Goal: Task Accomplishment & Management: Use online tool/utility

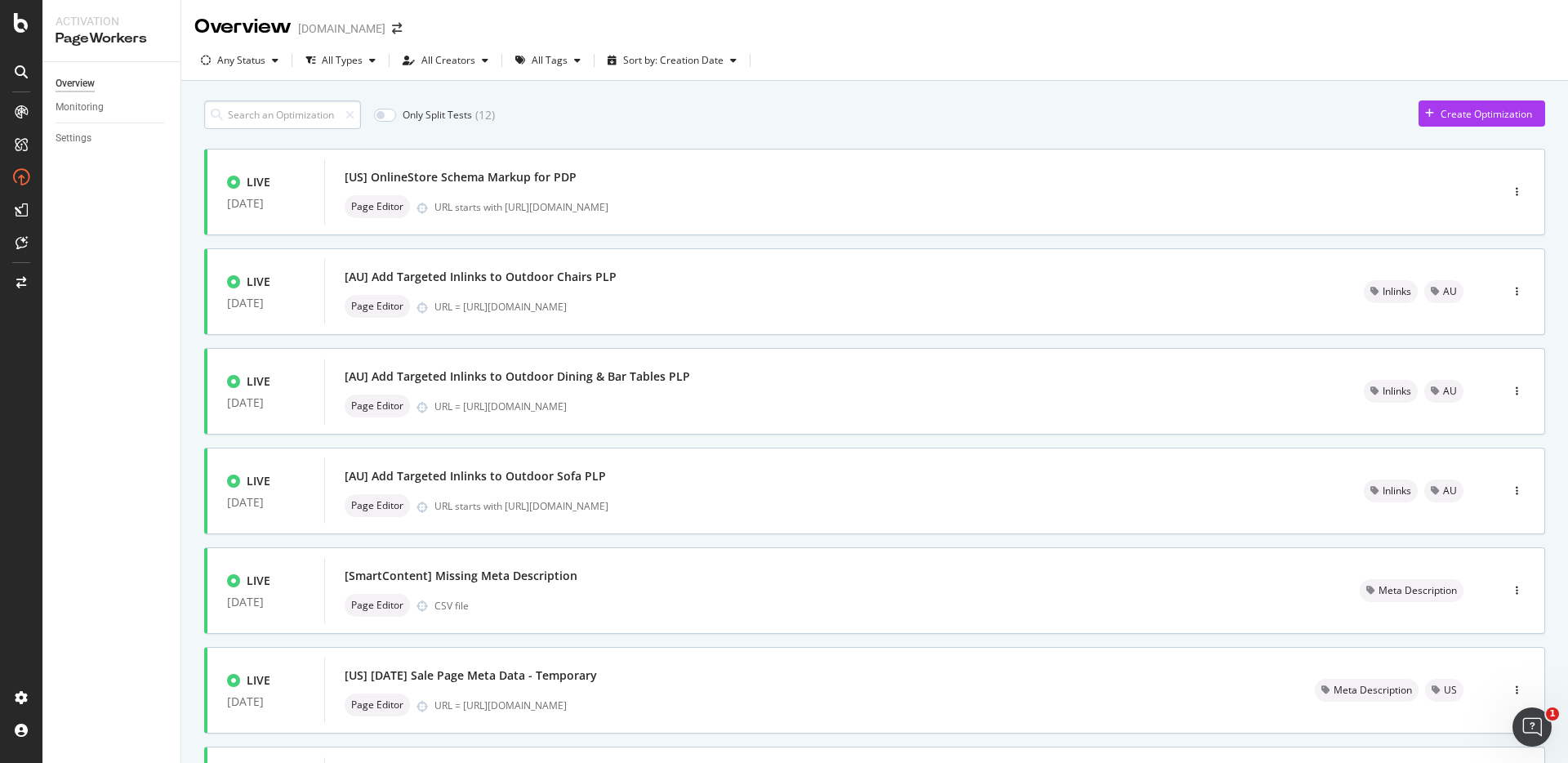
click at [305, 128] on input at bounding box center [282, 115] width 156 height 28
click at [294, 121] on input at bounding box center [282, 115] width 156 height 28
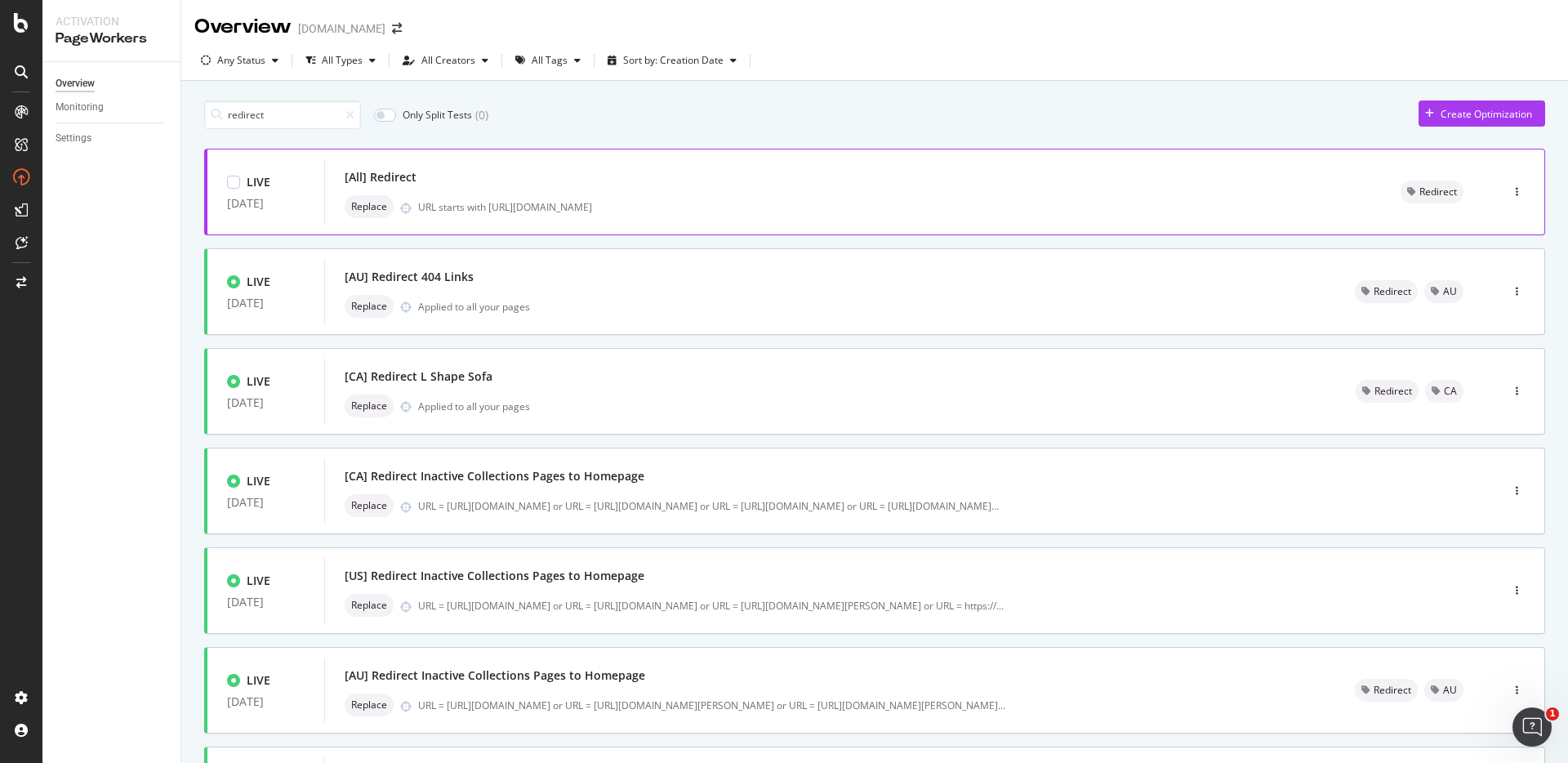
click at [630, 202] on div "URL starts with [URL][DOMAIN_NAME]" at bounding box center [889, 207] width 943 height 14
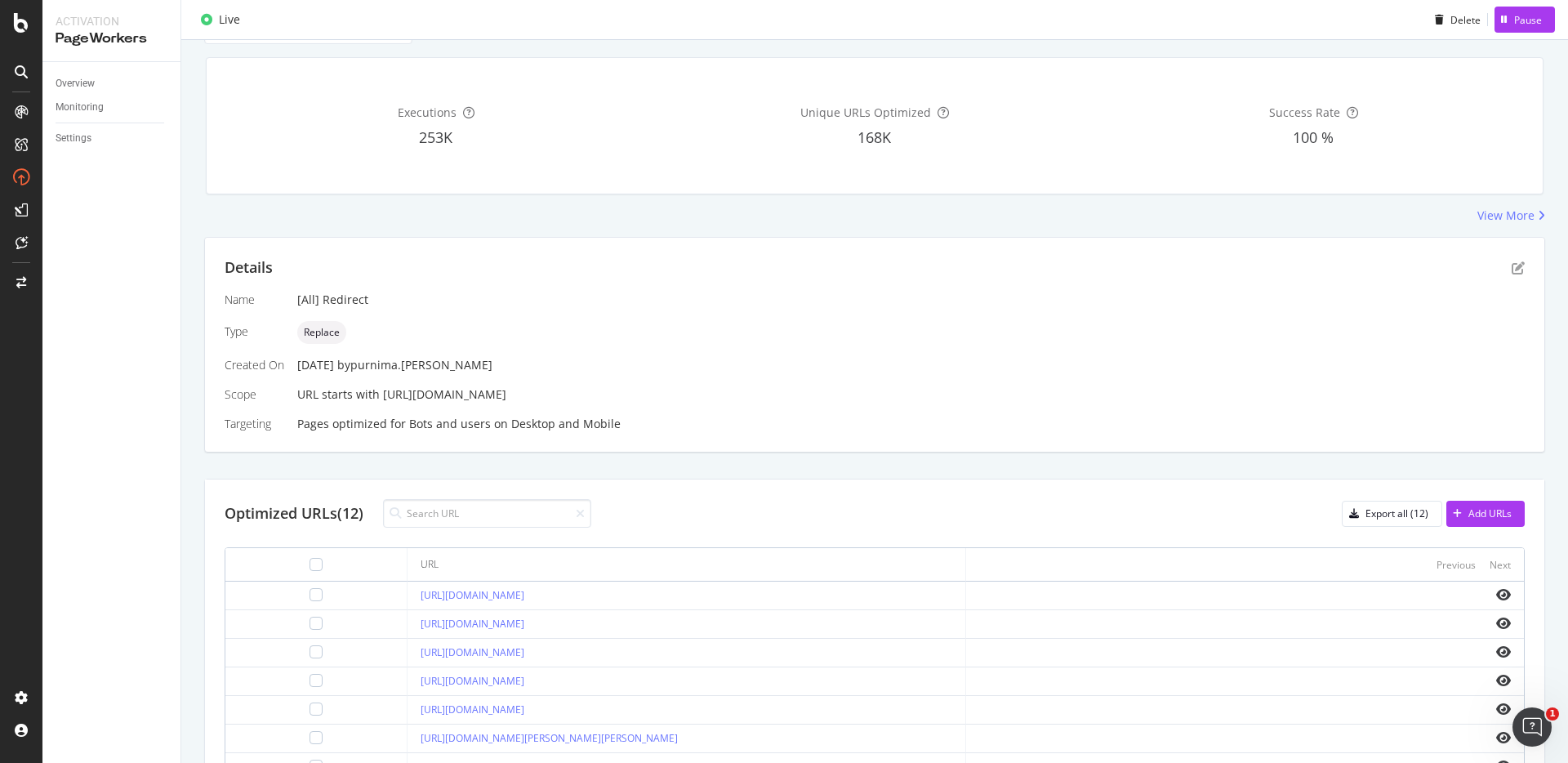
scroll to position [45, 0]
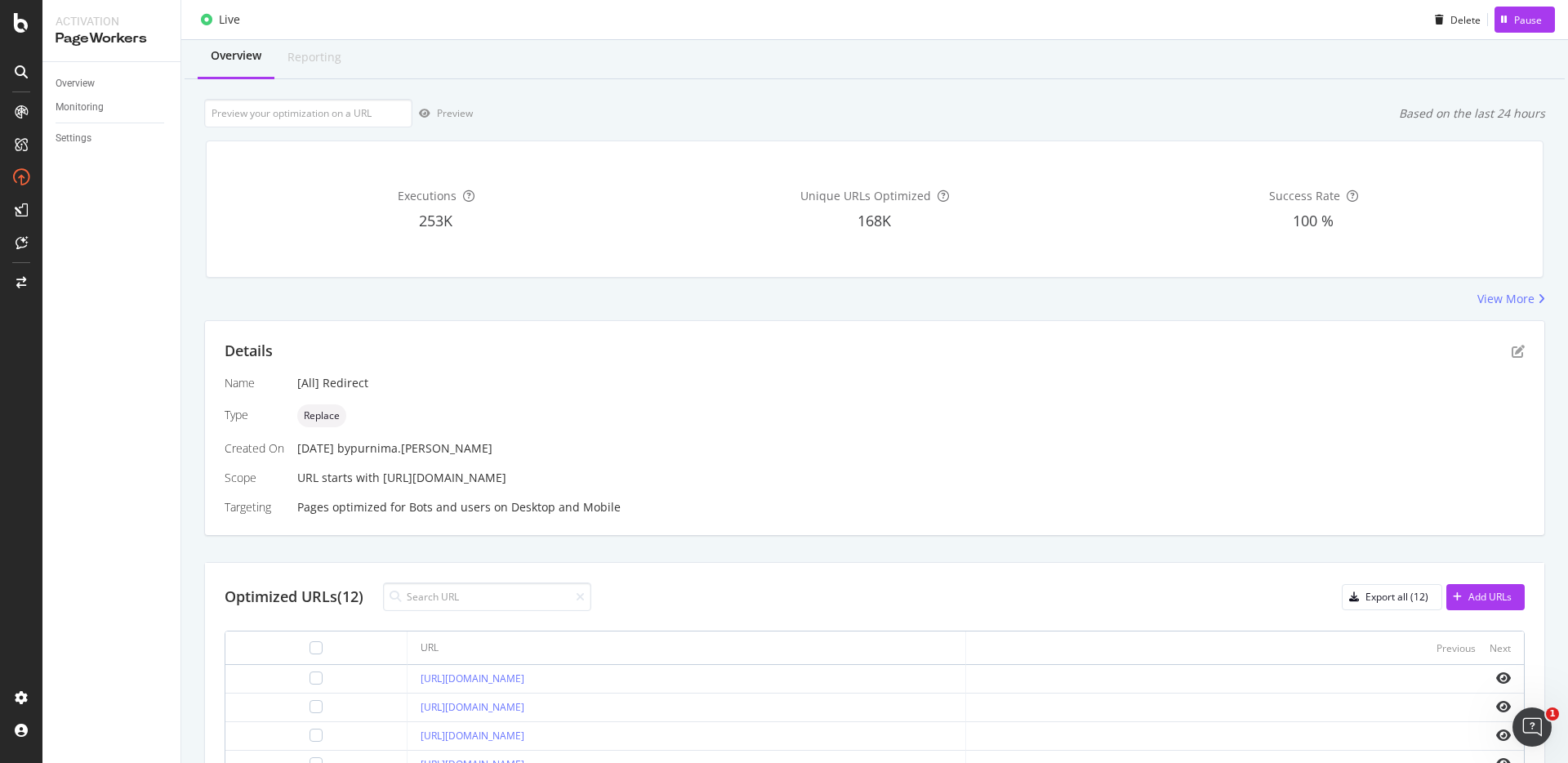
click at [1496, 583] on div "Optimized URLs (12) Export all (12) Add URLs" at bounding box center [874, 597] width 1300 height 28
click at [1483, 594] on div "Add URLs" at bounding box center [1489, 597] width 43 height 14
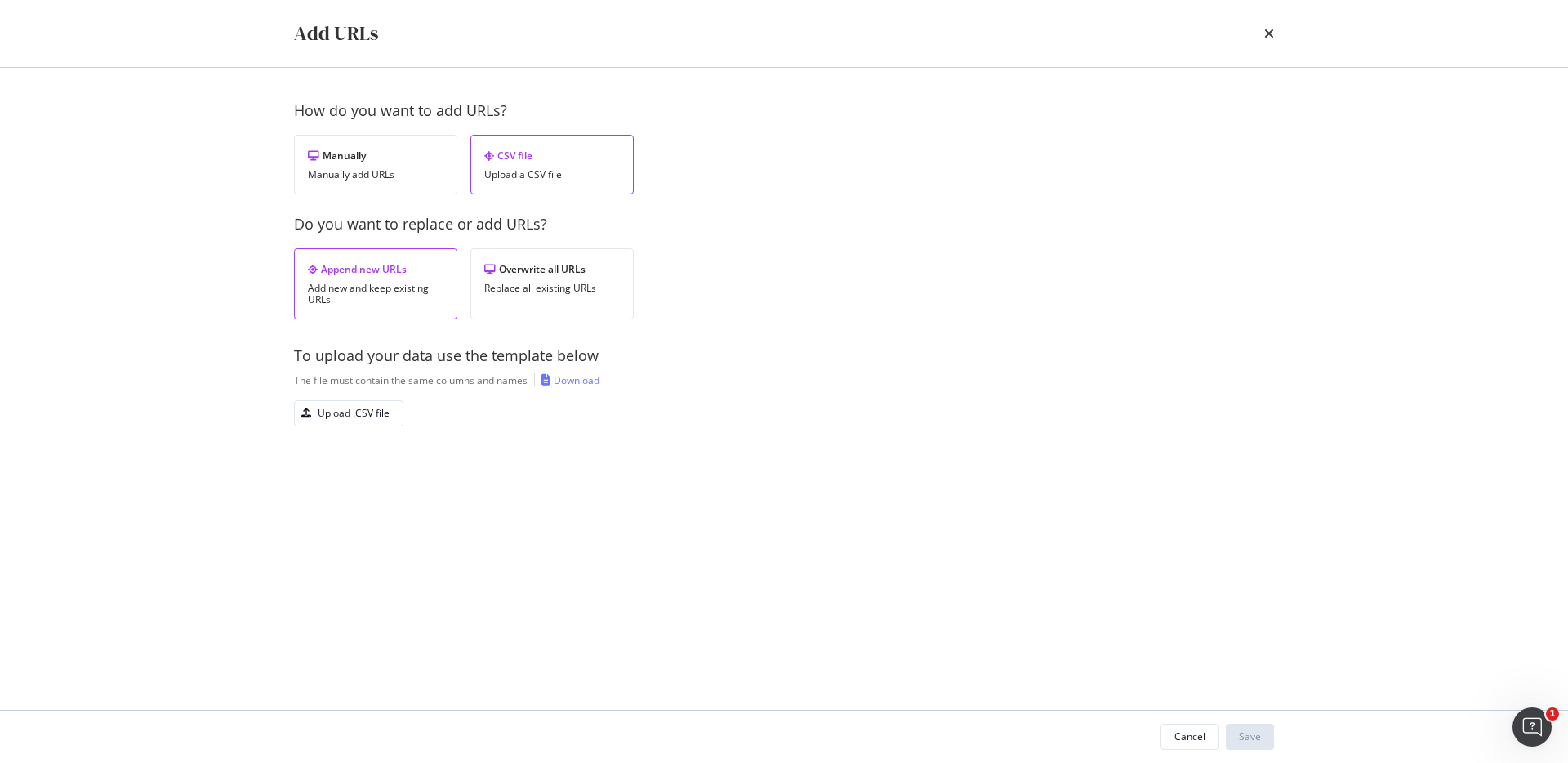
click at [445, 293] on div "Append new URLs Add new and keep existing URLs" at bounding box center [376, 284] width 164 height 71
click at [575, 380] on div "Download" at bounding box center [576, 380] width 46 height 14
click at [340, 410] on div "Upload .CSV file" at bounding box center [353, 413] width 72 height 14
click at [1242, 736] on div "Save" at bounding box center [1249, 736] width 22 height 14
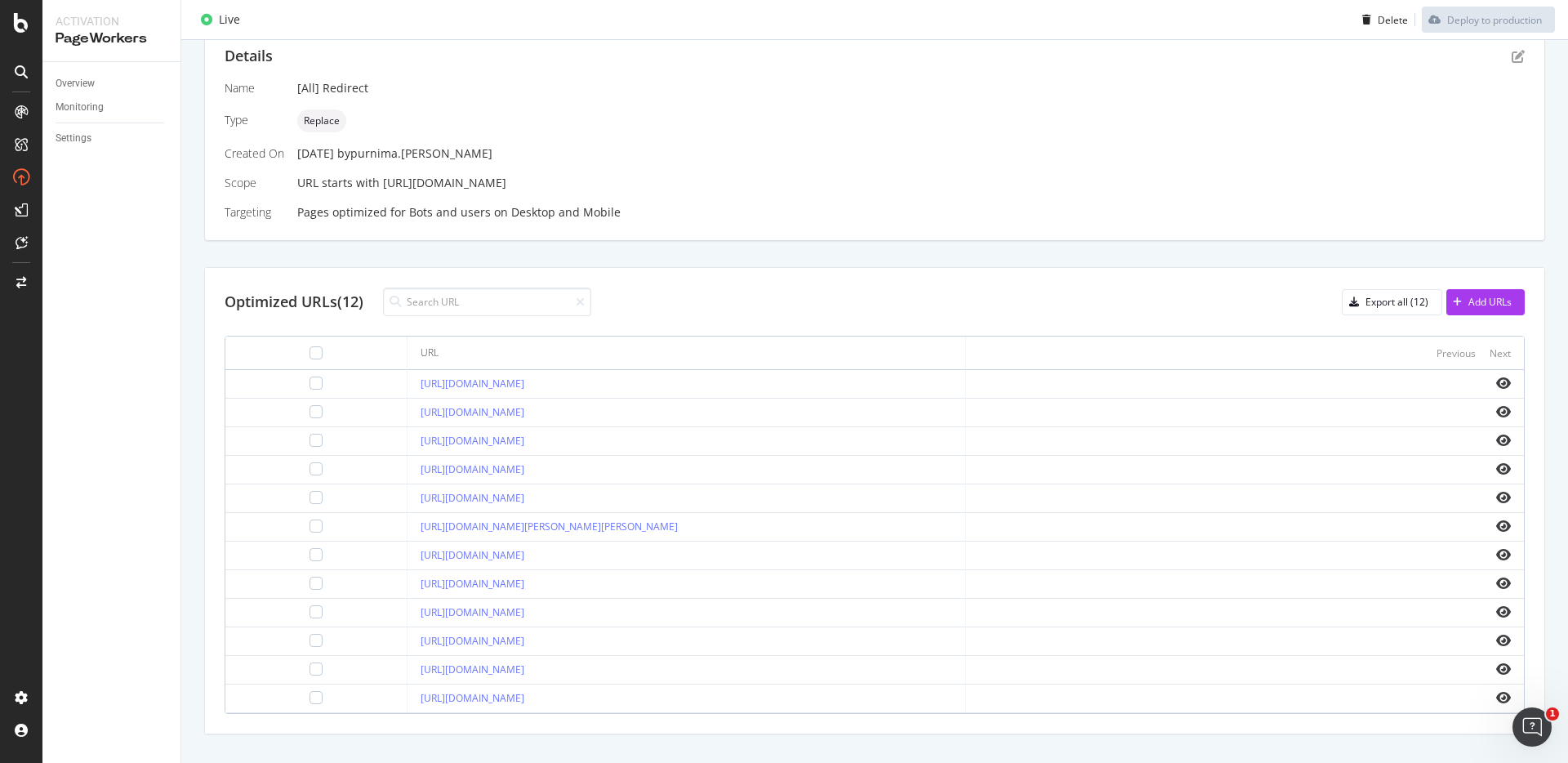
click at [646, 302] on div "Optimized URLs (12) Export all (12) Add URLs" at bounding box center [874, 301] width 1300 height 28
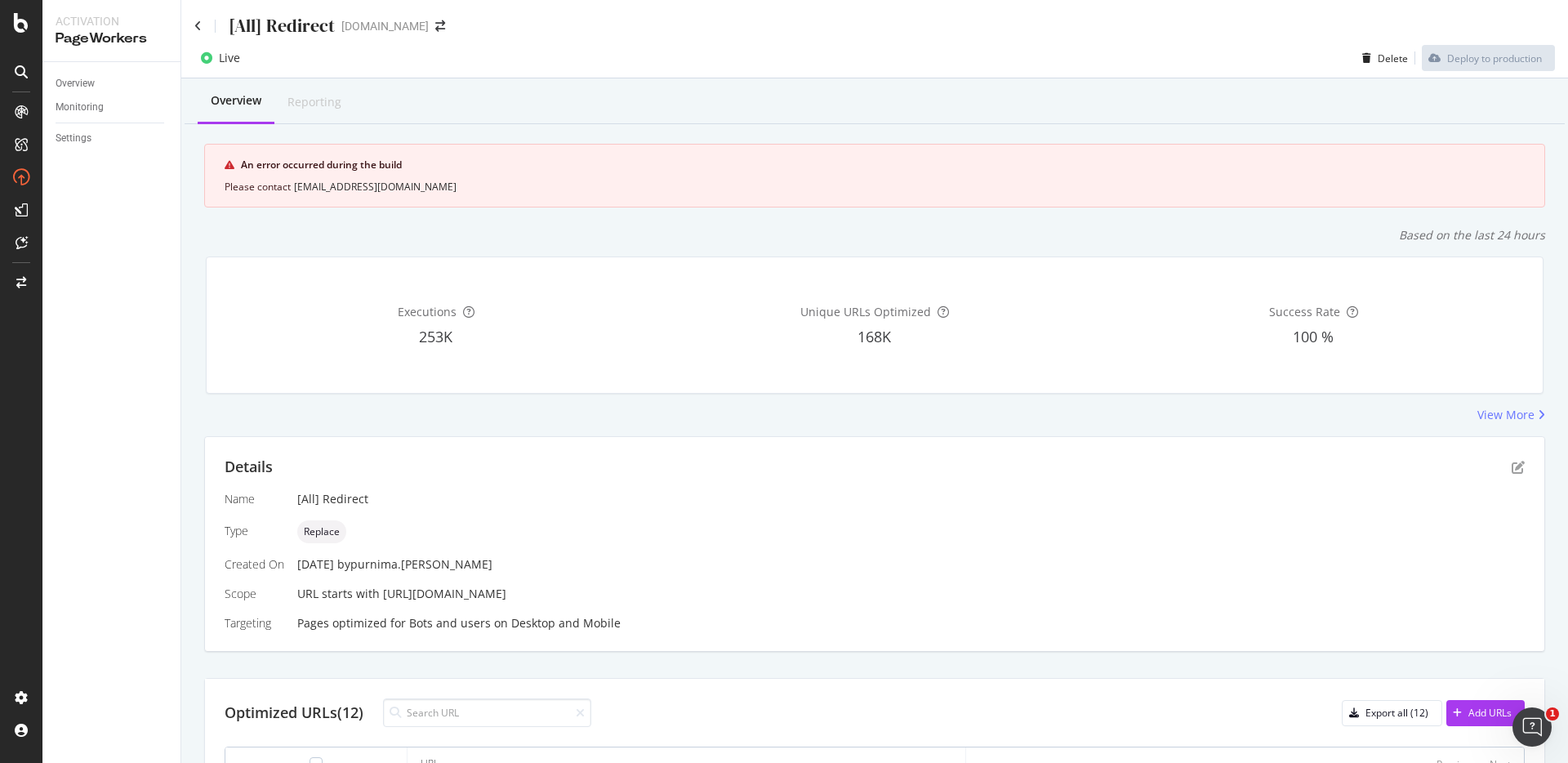
click at [413, 414] on div "View More" at bounding box center [874, 415] width 1341 height 16
click at [308, 176] on div "An error occurred during the build Please contact help@botify.com" at bounding box center [874, 176] width 1341 height 64
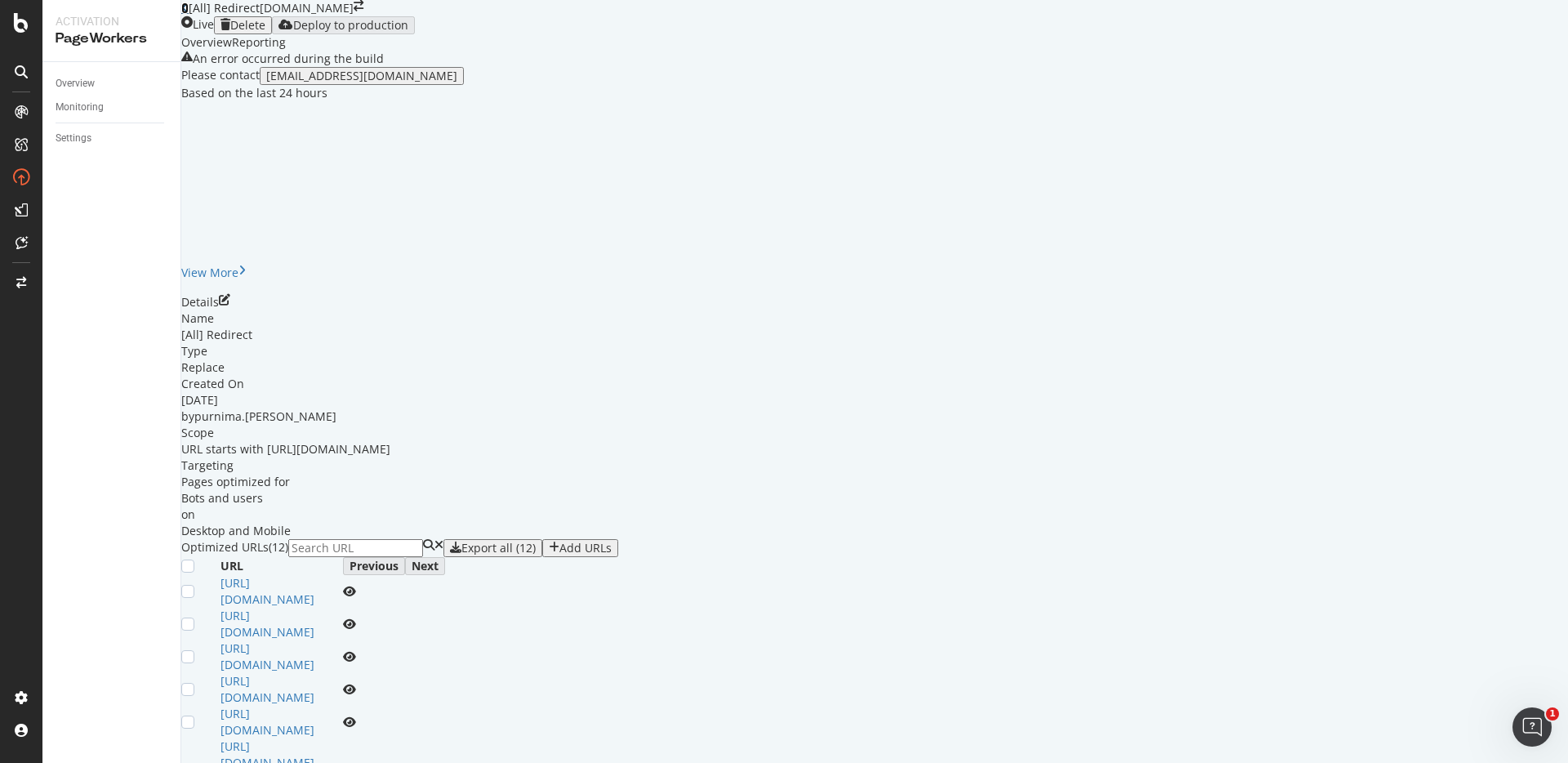
click at [188, 14] on icon at bounding box center [185, 8] width 7 height 11
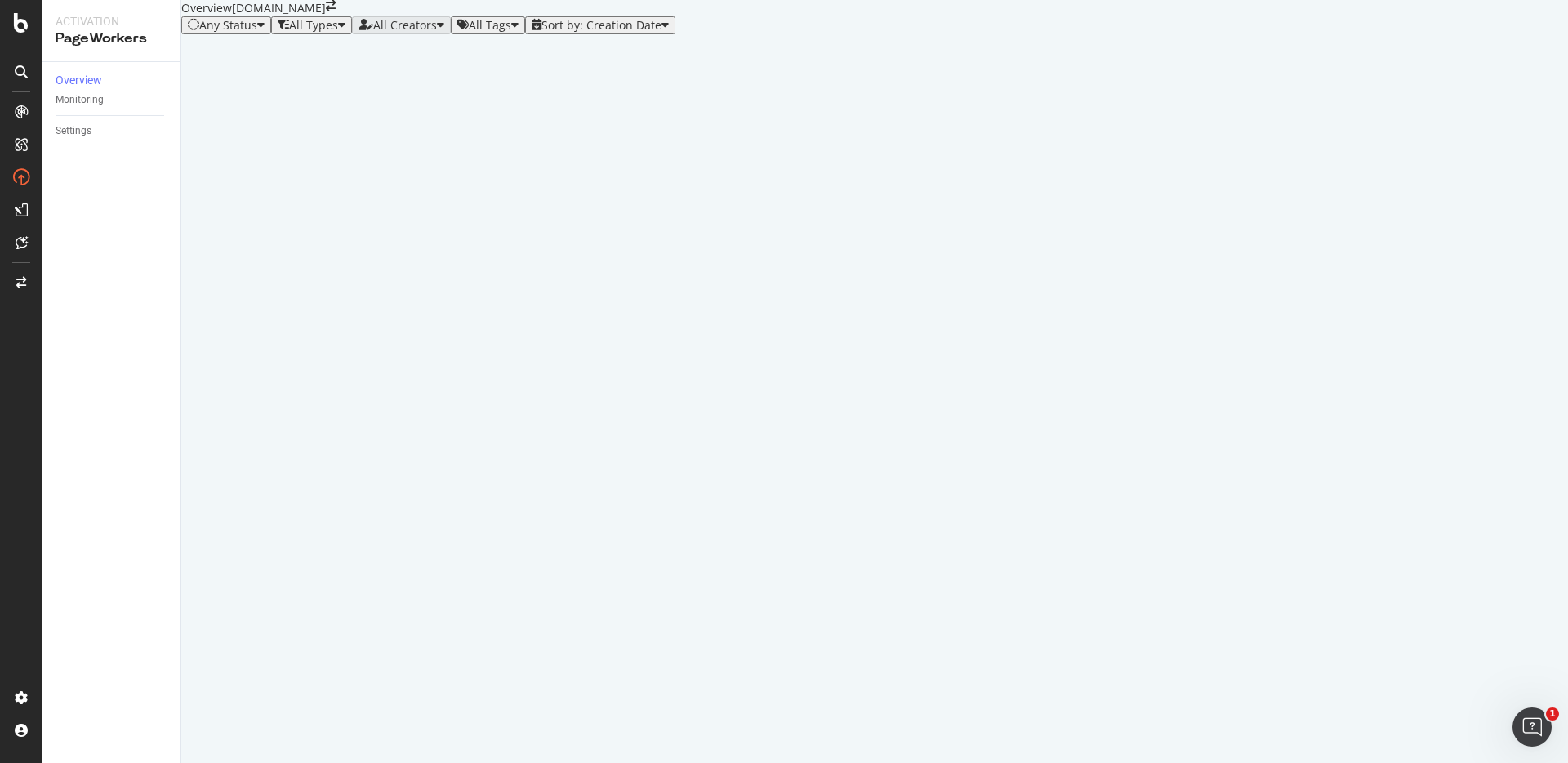
click at [791, 34] on div "Any Status All Types All Creators All Tags Sort by: Creation Date" at bounding box center [874, 25] width 1386 height 18
click at [817, 34] on div "Any Status All Types All Creators All Tags Sort by: Creation Date" at bounding box center [874, 25] width 1386 height 18
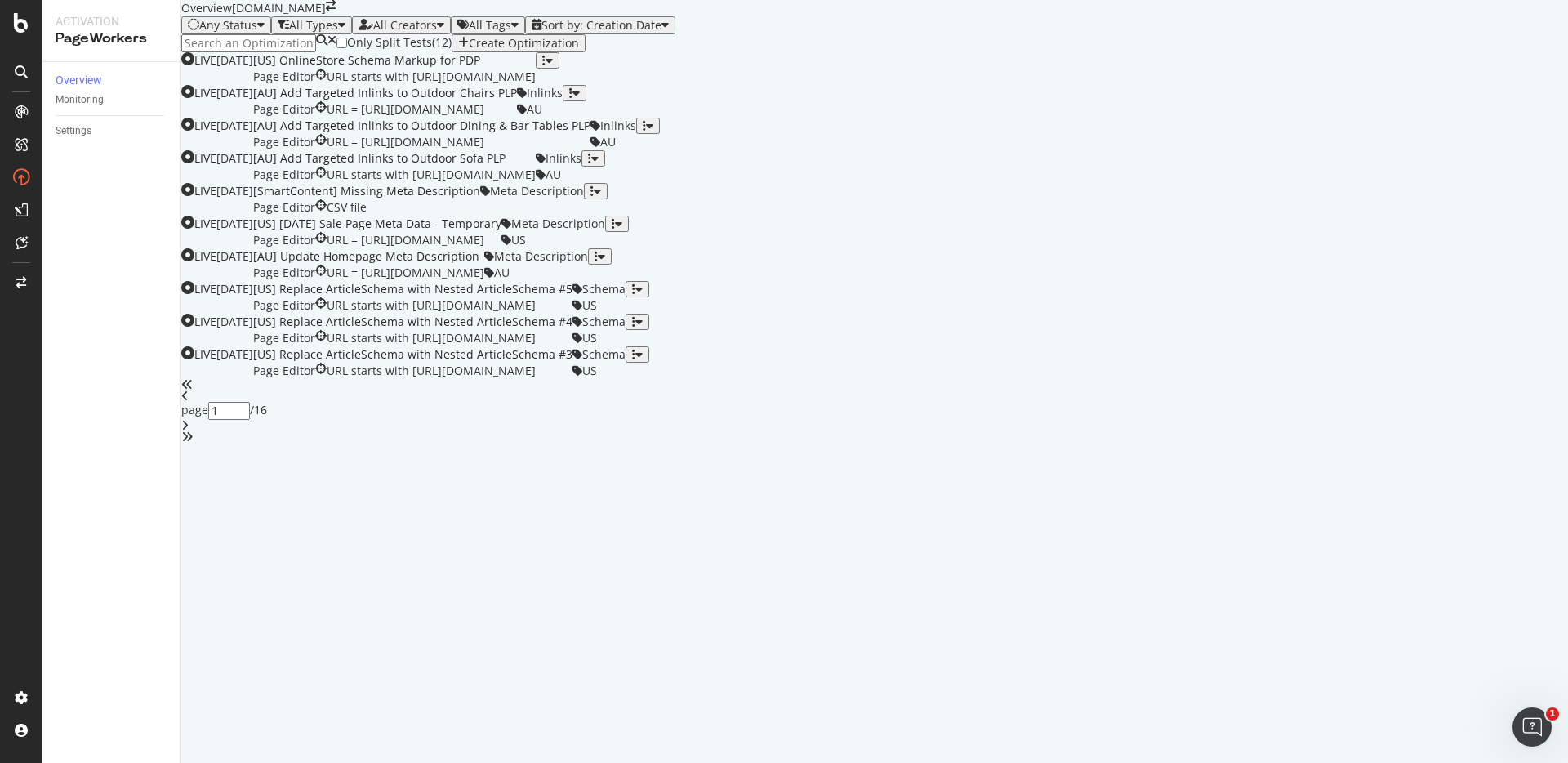
click at [275, 52] on input at bounding box center [248, 43] width 134 height 18
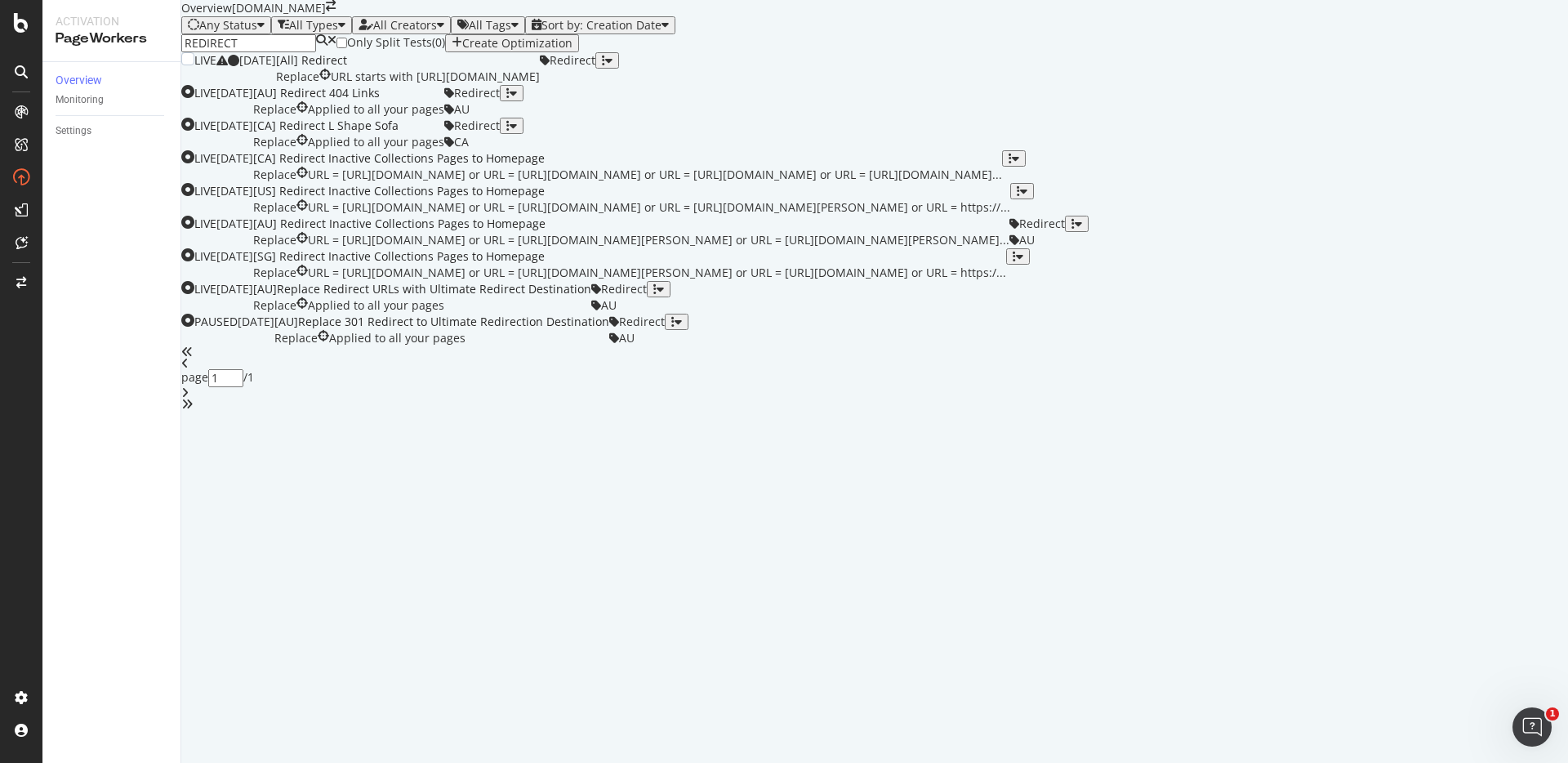
click at [446, 69] on div "[All] Redirect" at bounding box center [407, 60] width 263 height 16
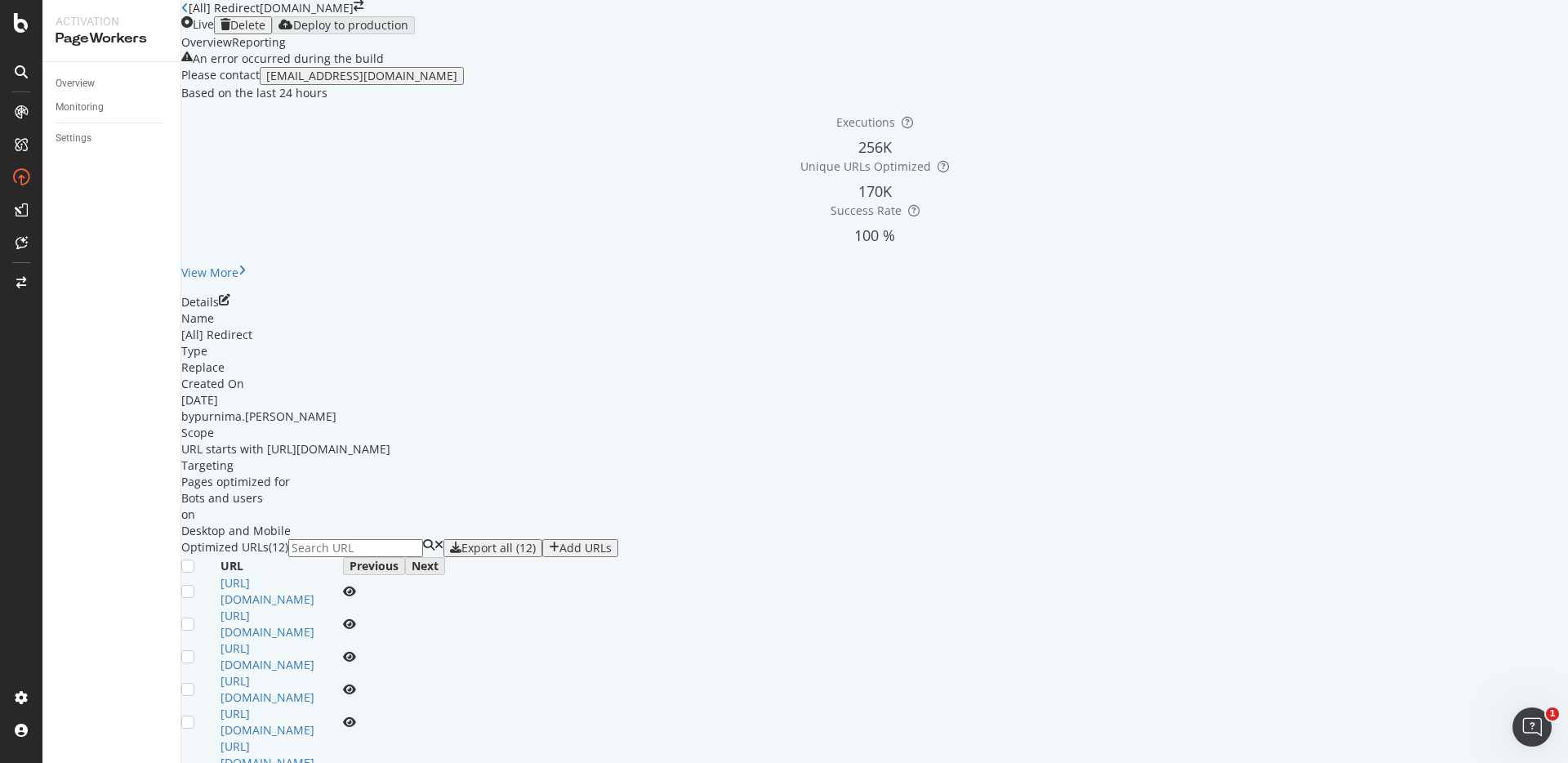
scroll to position [93, 0]
click at [612, 554] on div "Add URLs" at bounding box center [585, 547] width 52 height 13
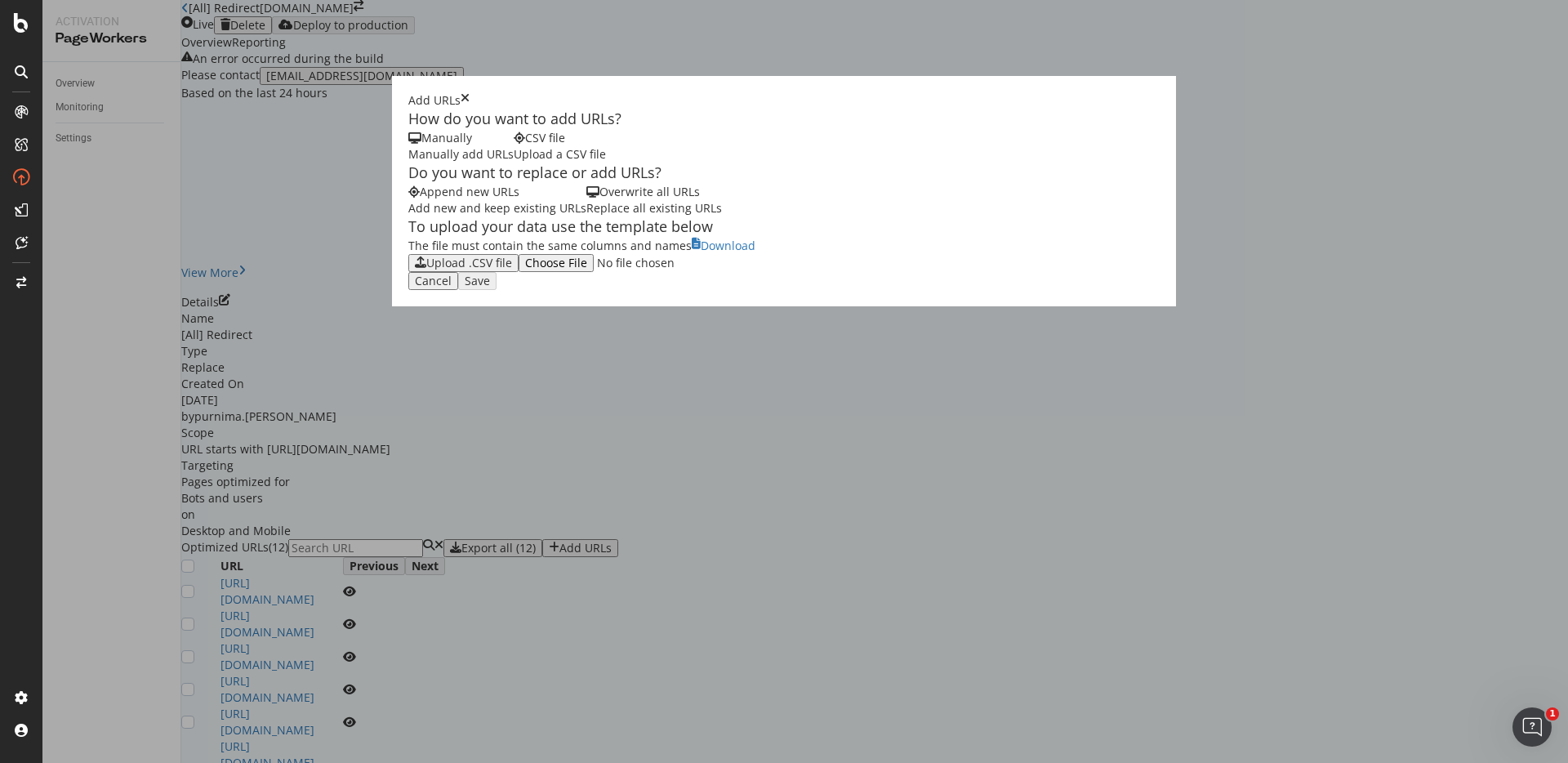
click at [408, 271] on div "How do you want to add URLs? Manually Manually add URLs CSV file Upload a CSV f…" at bounding box center [784, 190] width 751 height 163
click at [426, 270] on div "Upload .CSV file" at bounding box center [468, 263] width 86 height 13
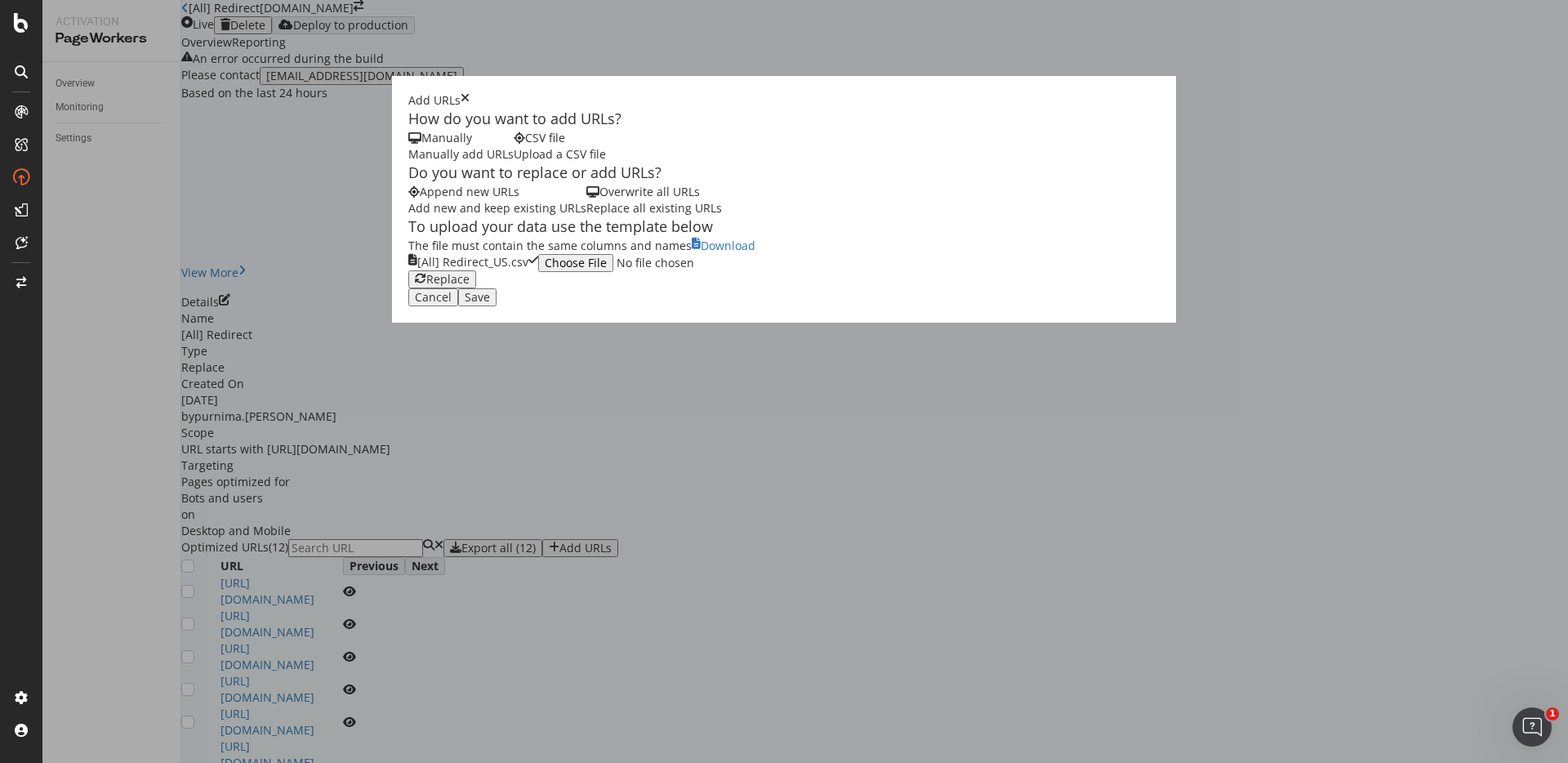
click at [490, 304] on div "Save" at bounding box center [477, 297] width 26 height 13
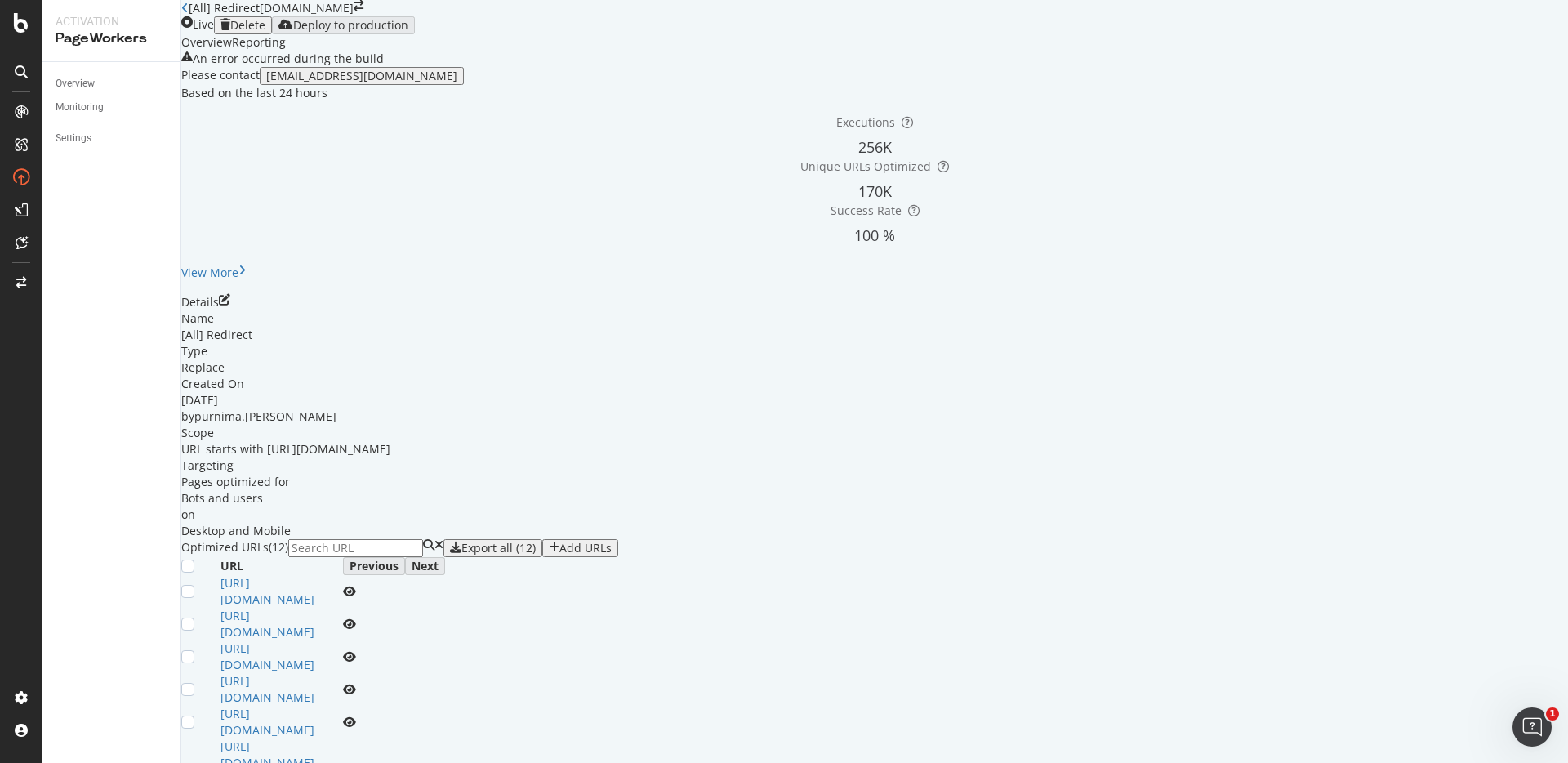
click at [612, 554] on div "Add URLs" at bounding box center [580, 547] width 63 height 13
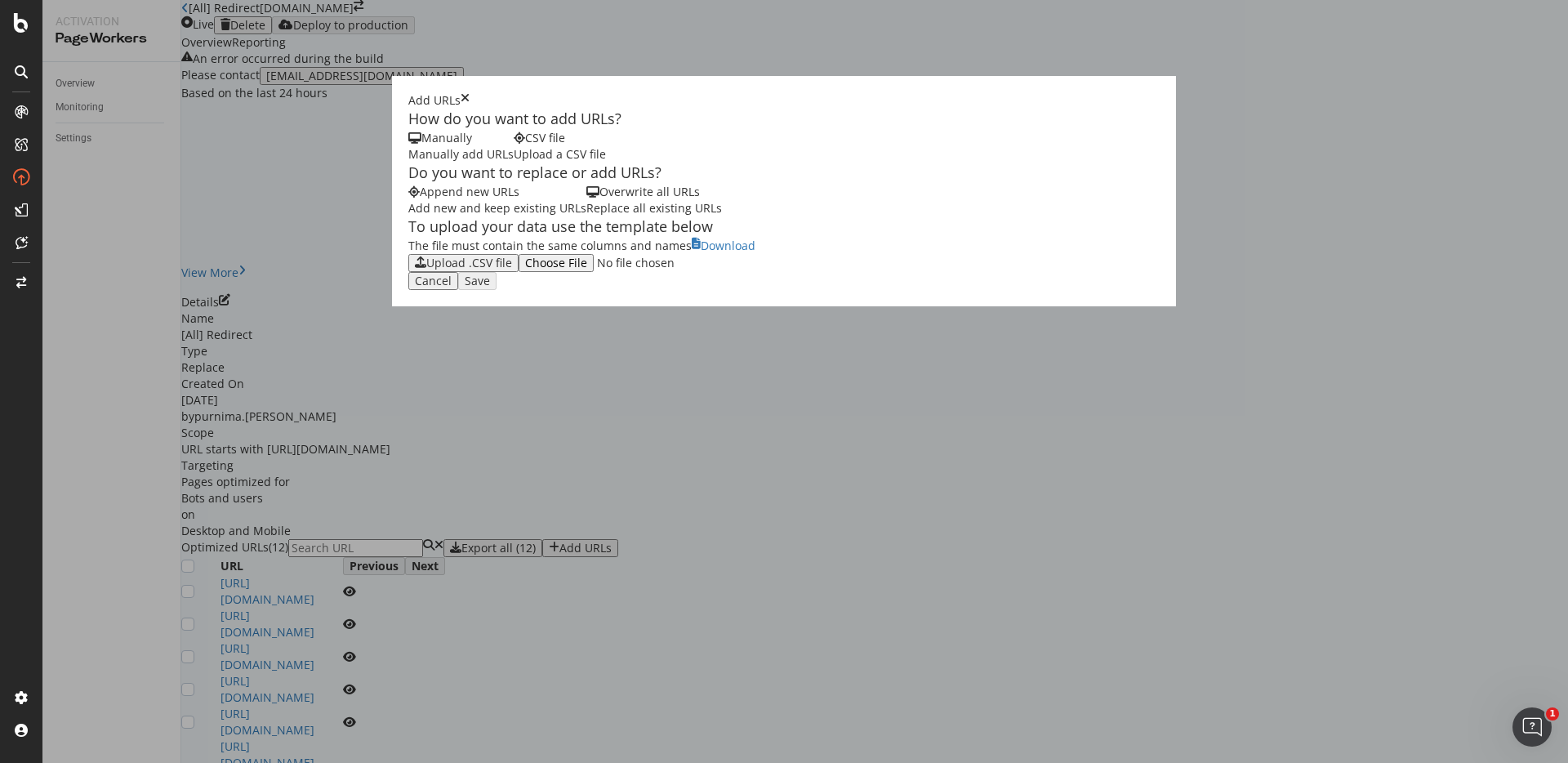
click at [426, 270] on div "Upload .CSV file" at bounding box center [468, 263] width 86 height 13
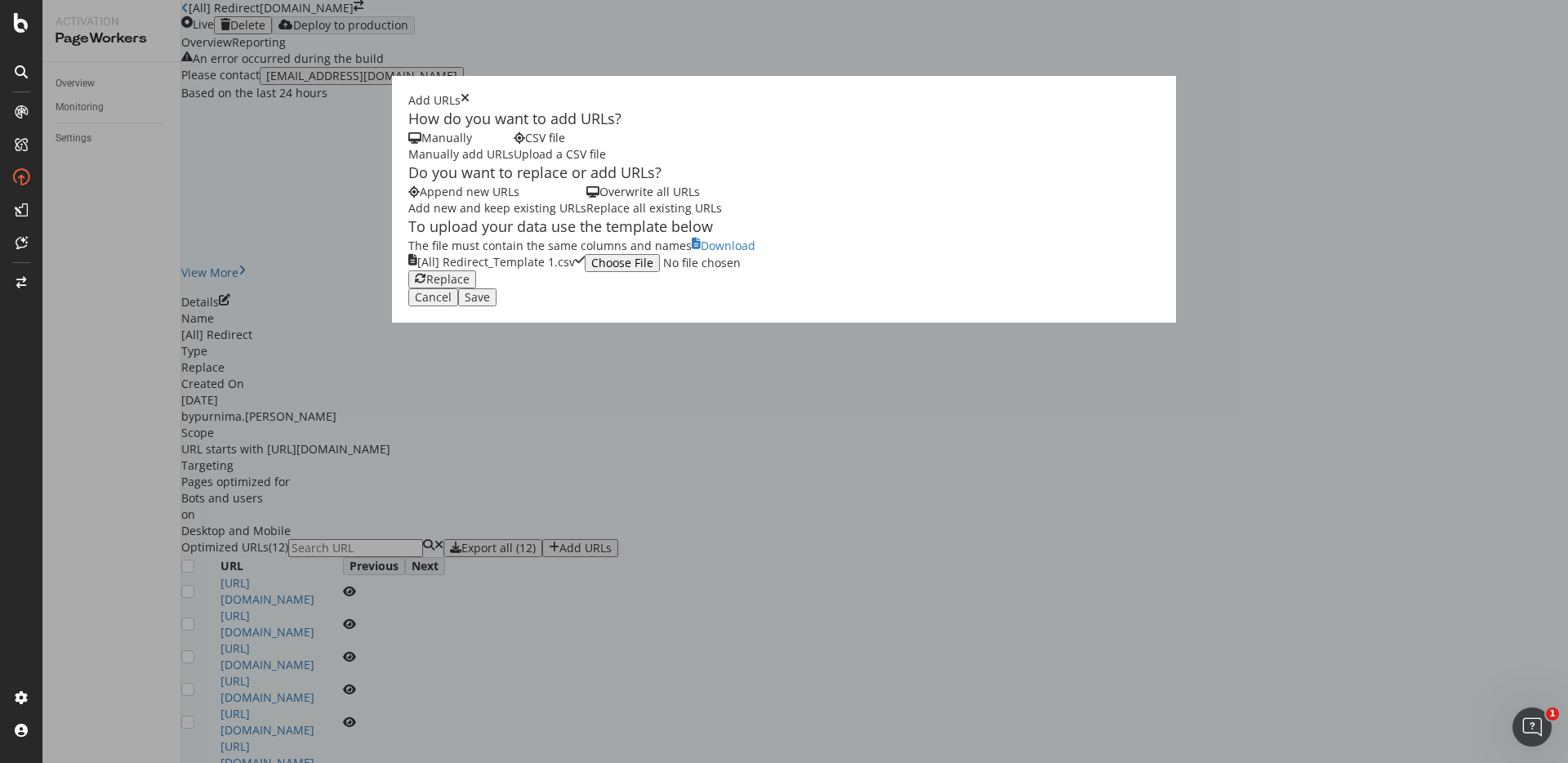
click at [490, 304] on div "Save" at bounding box center [477, 297] width 26 height 13
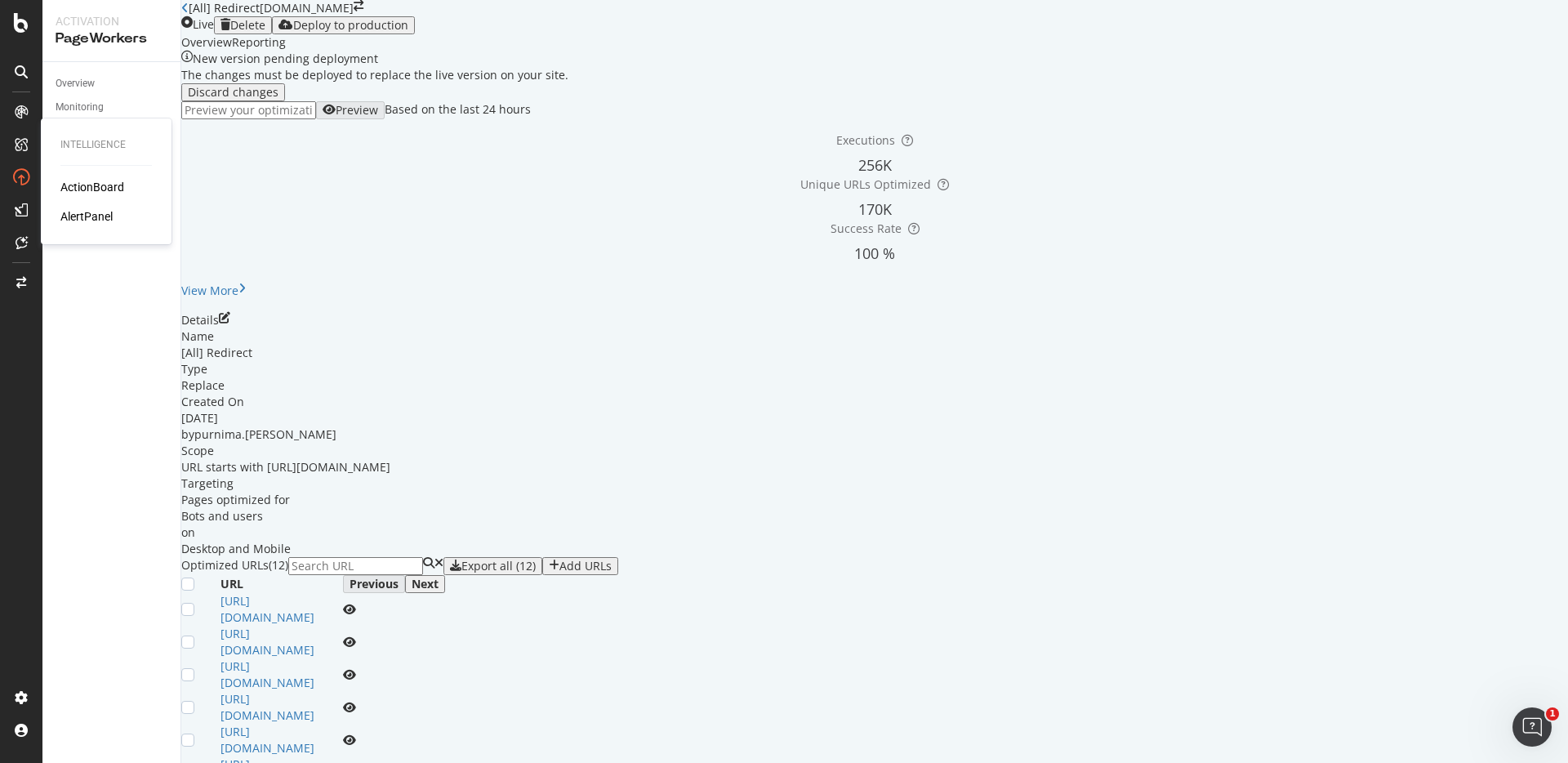
scroll to position [557, 0]
drag, startPoint x: 653, startPoint y: 528, endPoint x: 369, endPoint y: 528, distance: 284.0
copy link "[URL][DOMAIN_NAME]"
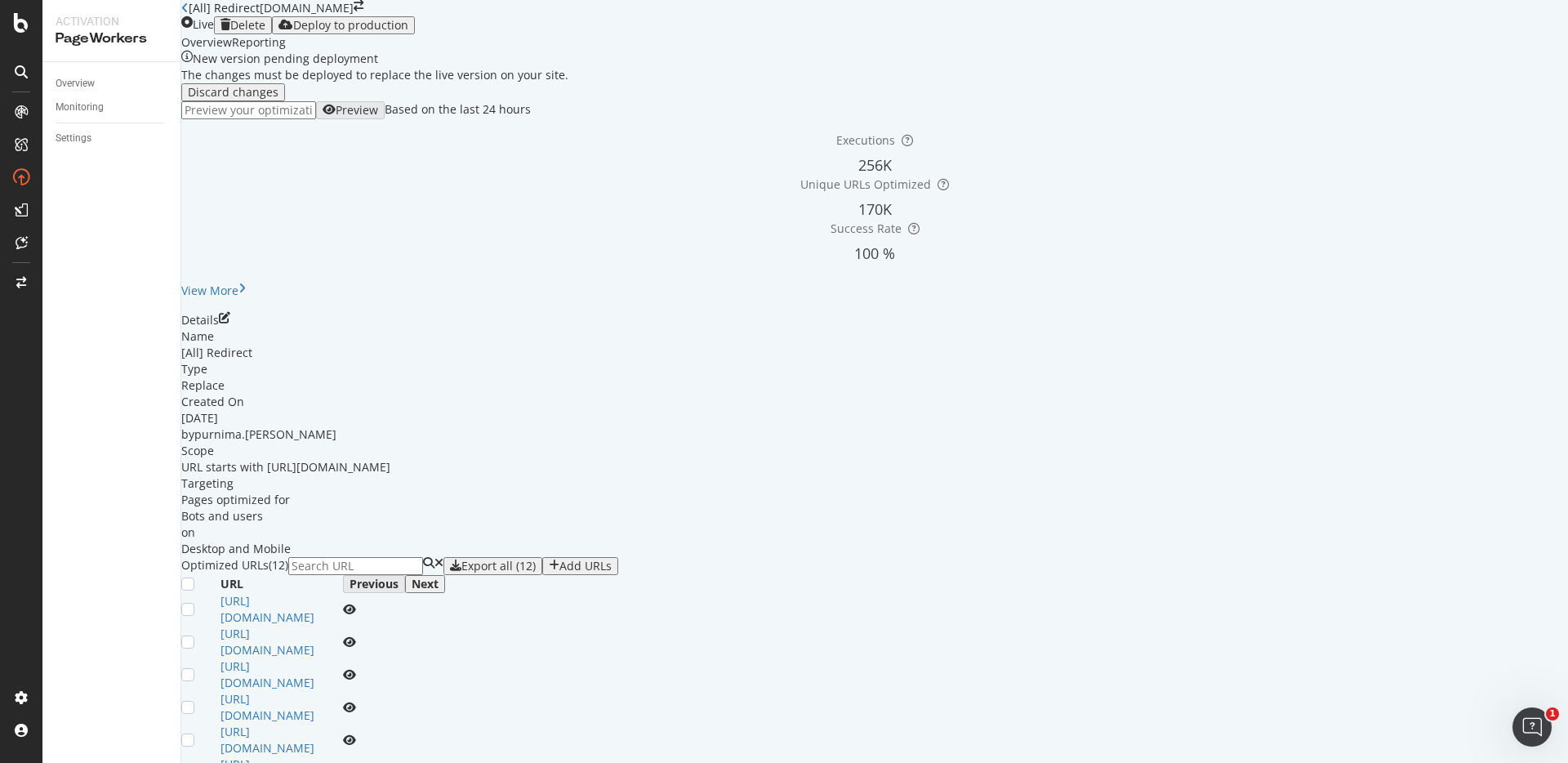
click at [408, 32] on div "Deploy to production" at bounding box center [351, 25] width 115 height 13
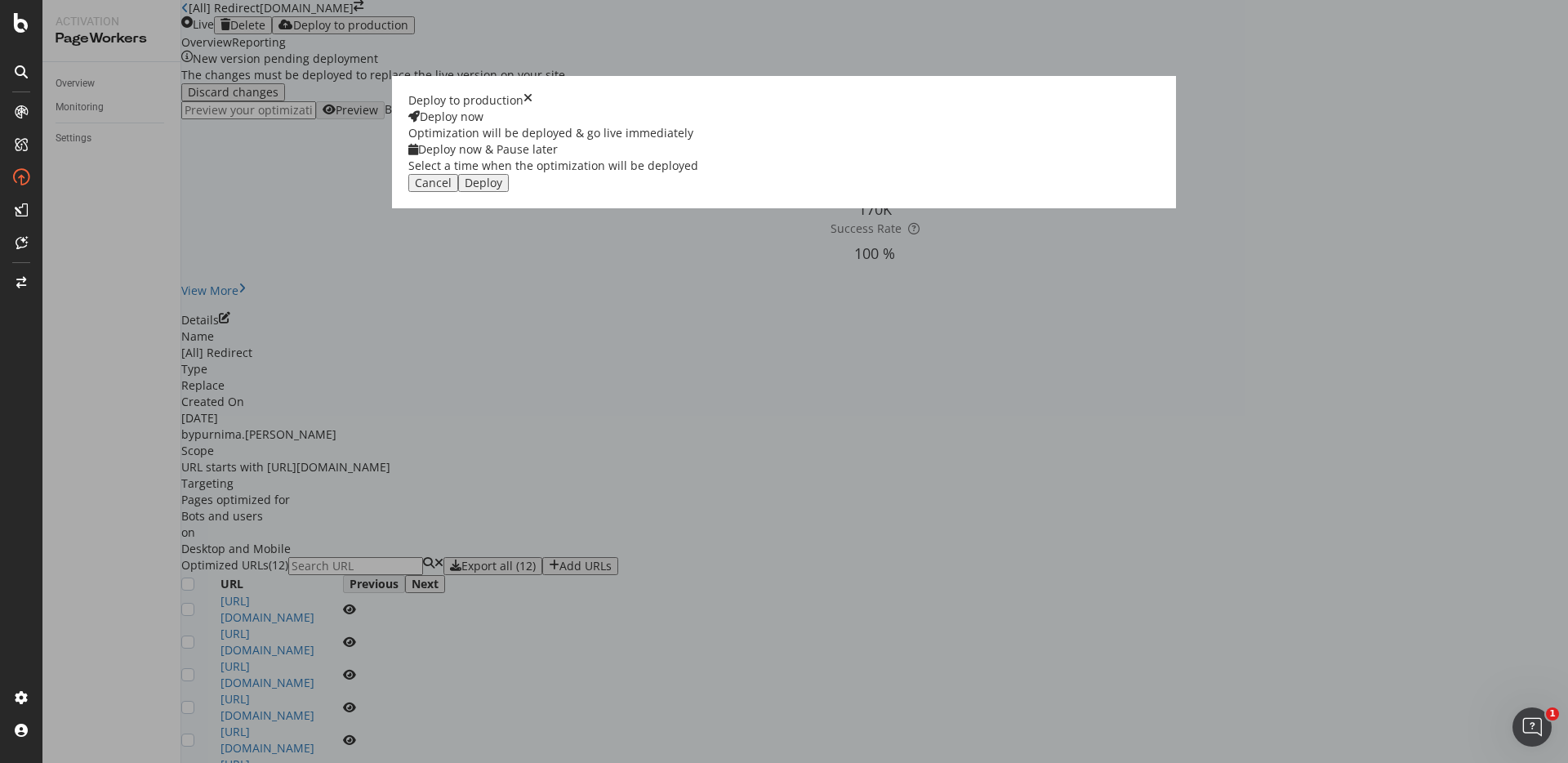
click at [502, 189] on div "Deploy" at bounding box center [483, 183] width 37 height 13
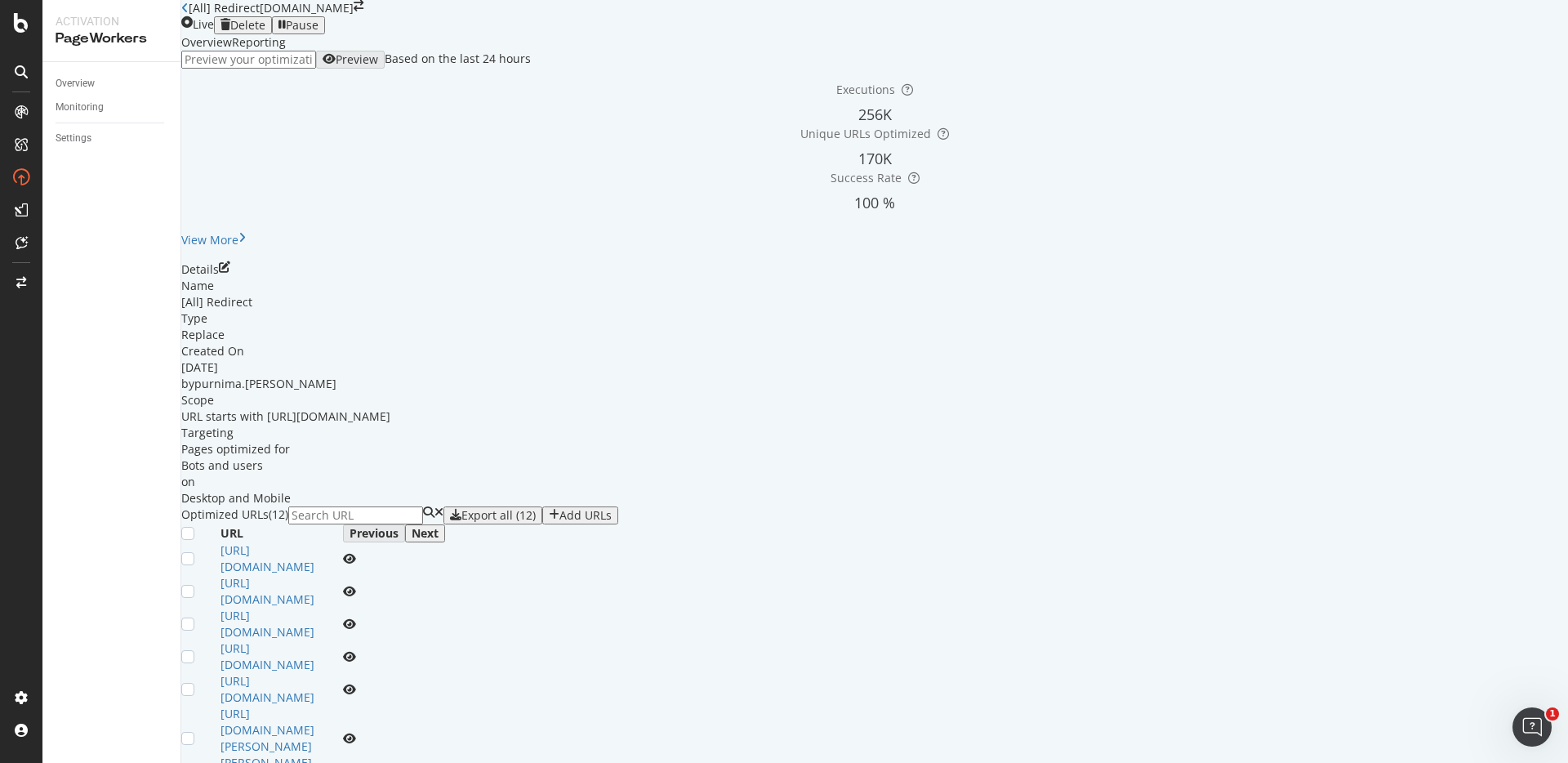
click at [316, 69] on input "url" at bounding box center [248, 59] width 134 height 18
paste input "[URL][DOMAIN_NAME]"
type input "[URL][DOMAIN_NAME]"
click at [378, 66] on div "Preview" at bounding box center [357, 59] width 42 height 13
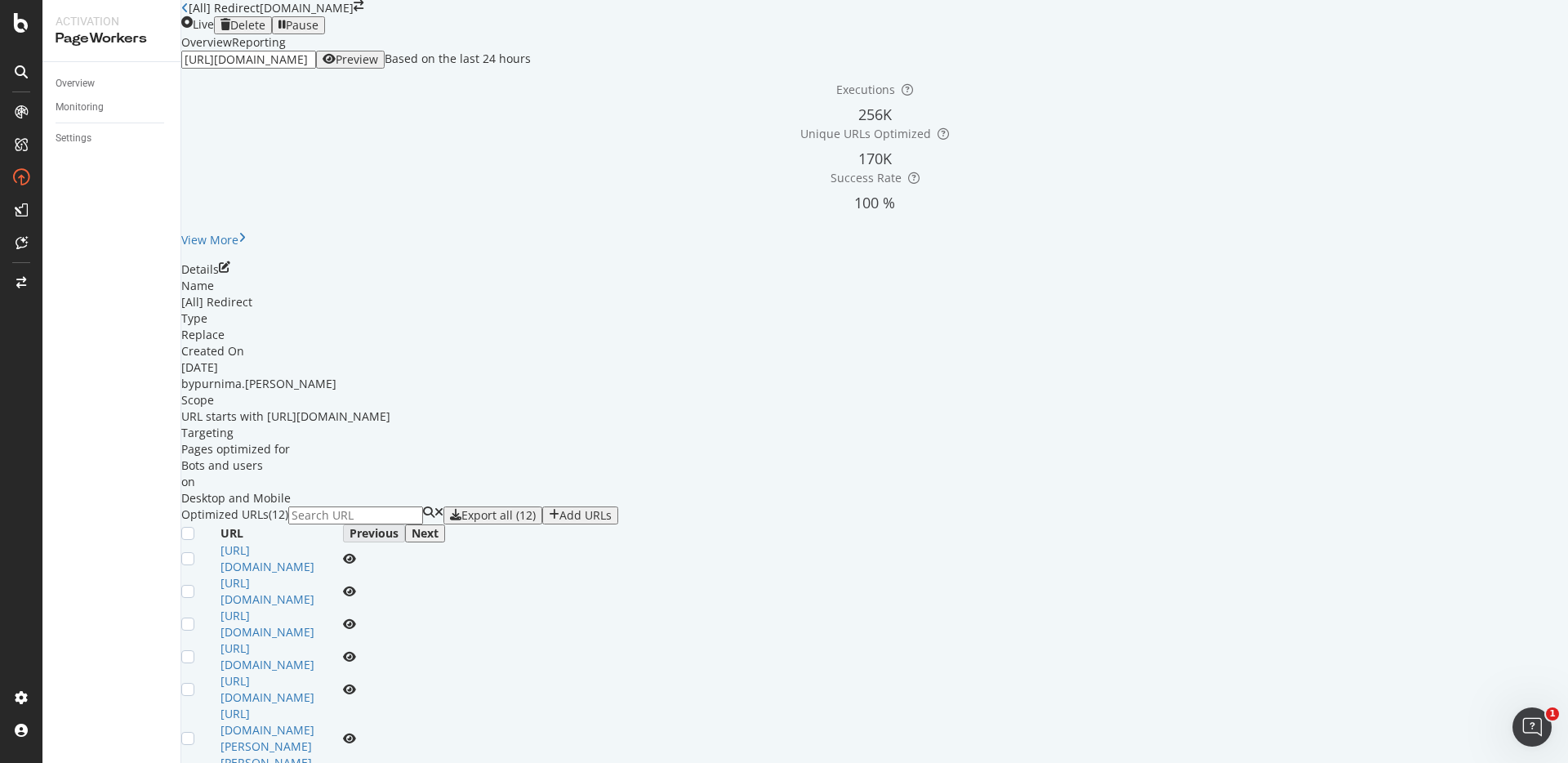
scroll to position [0, 0]
click at [612, 69] on div "[URL][DOMAIN_NAME] Preview Based on the last 24 hours" at bounding box center [874, 59] width 1386 height 18
